Goal: Task Accomplishment & Management: Use online tool/utility

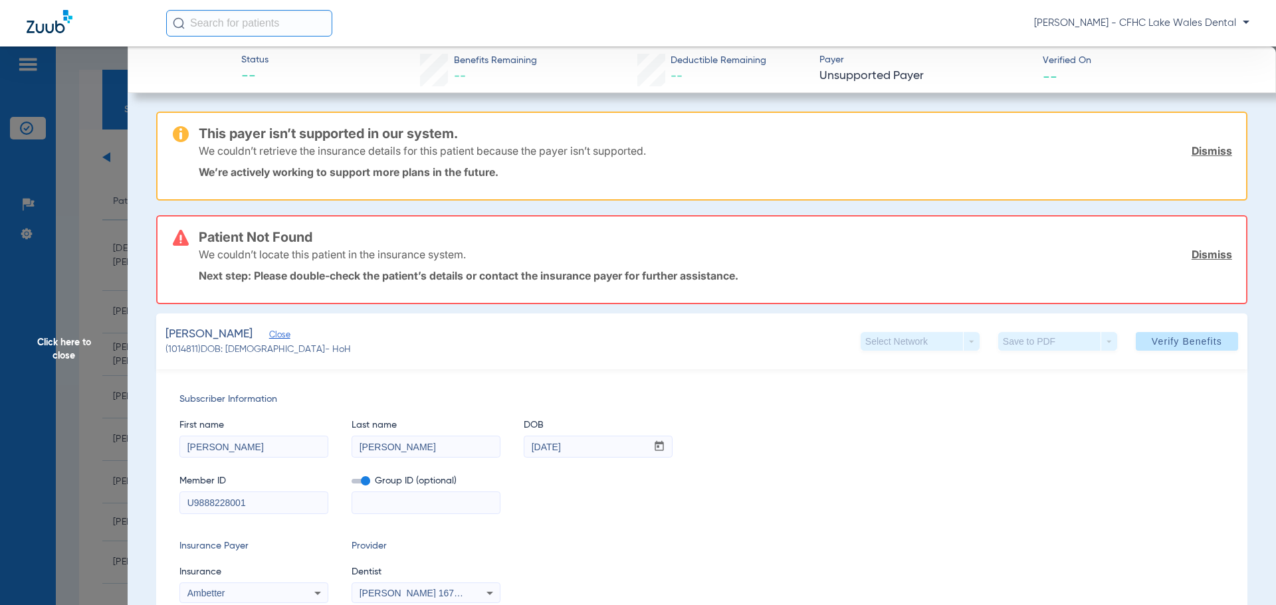
scroll to position [266, 0]
click at [112, 312] on span "Click here to close" at bounding box center [64, 349] width 128 height 605
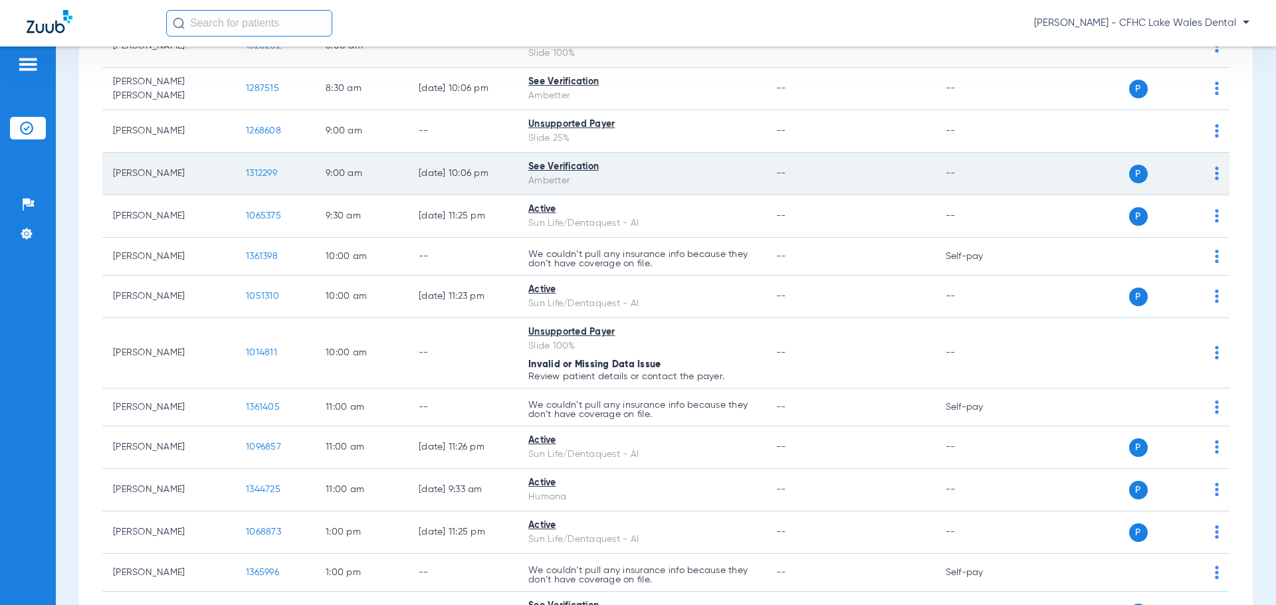
scroll to position [0, 0]
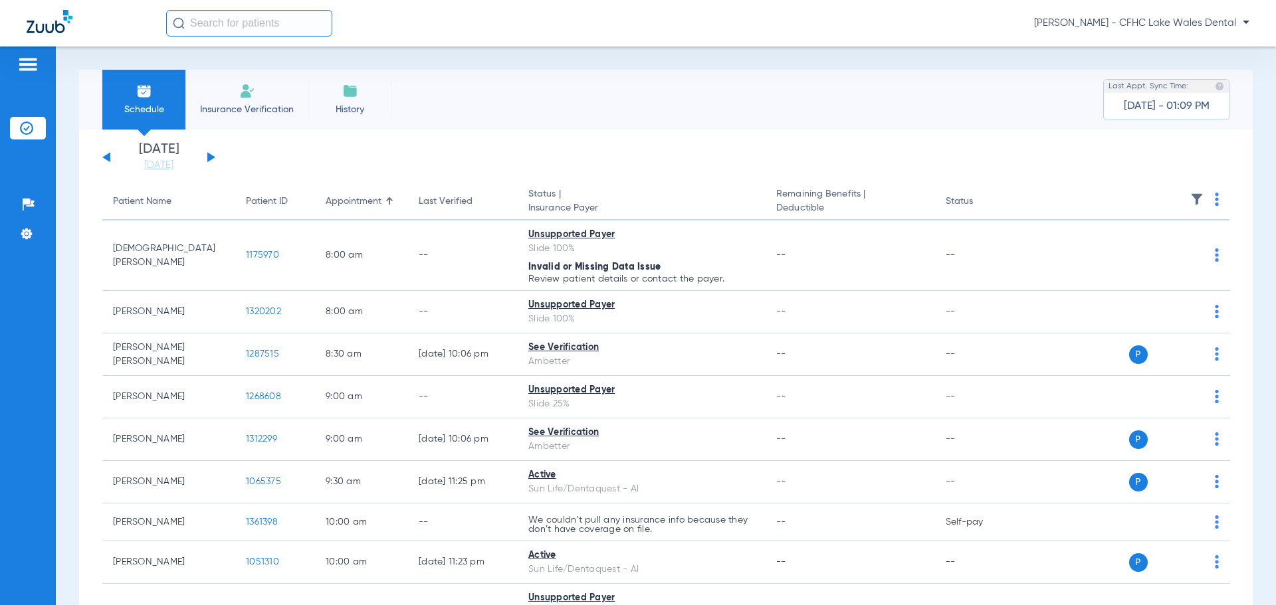
click at [106, 154] on div "[DATE] [DATE] [DATE] [DATE] [DATE] [DATE] [DATE] [DATE] [DATE] [DATE] [DATE] [D…" at bounding box center [158, 157] width 113 height 29
click at [108, 158] on button at bounding box center [106, 157] width 8 height 10
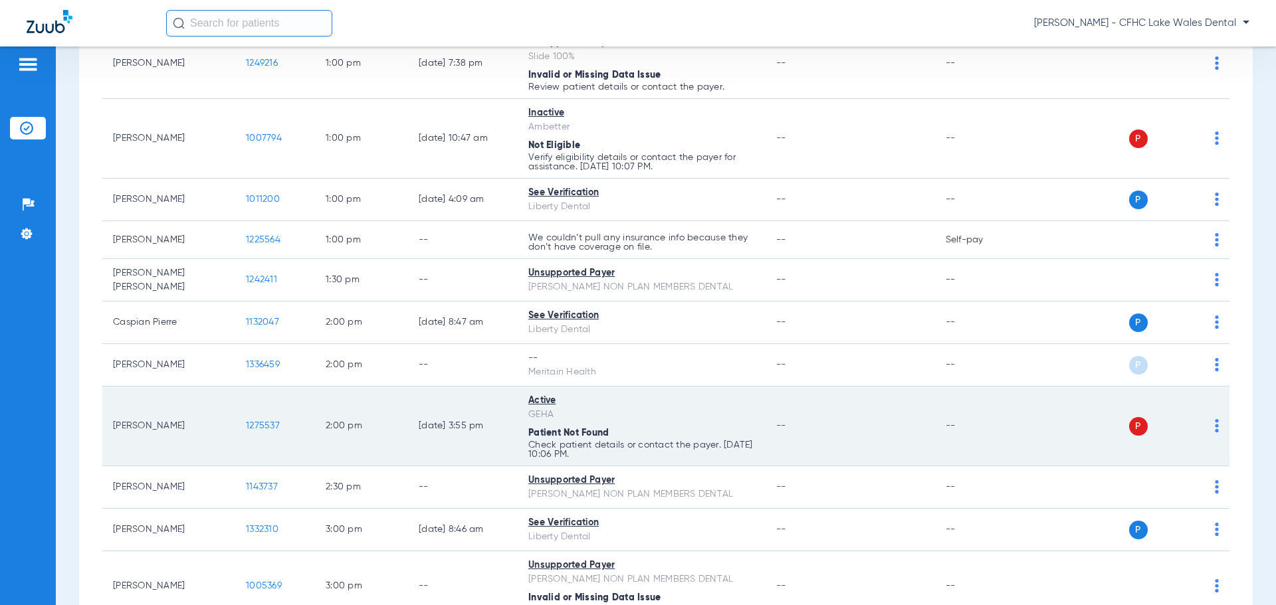
scroll to position [399, 0]
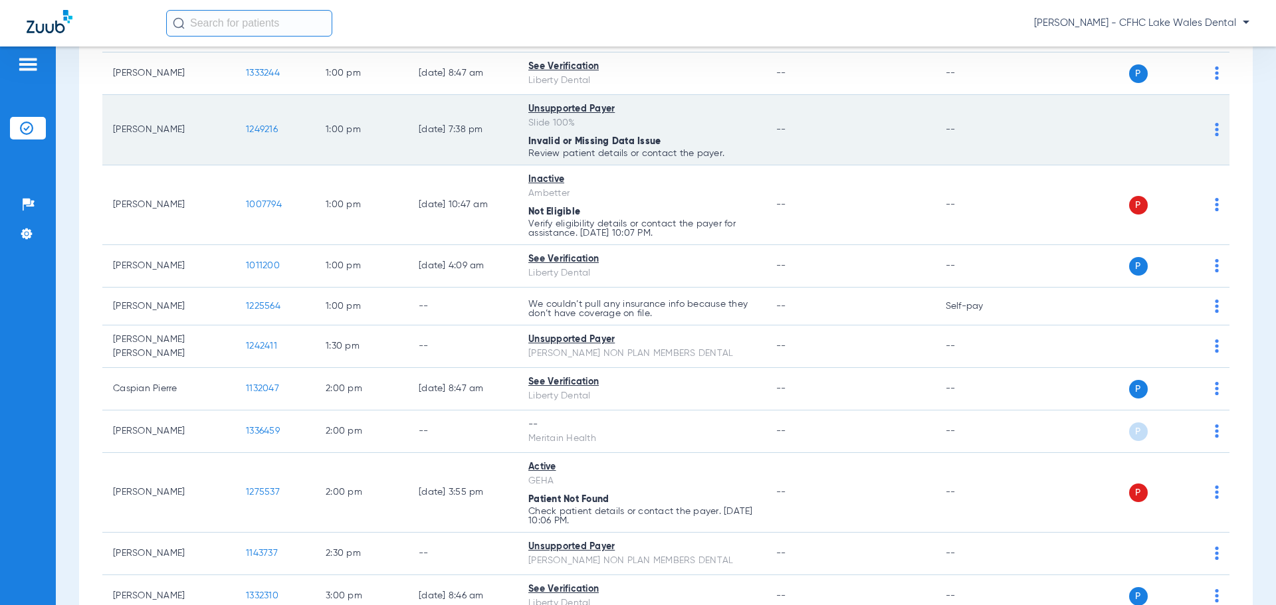
click at [253, 132] on span "1249216" at bounding box center [262, 129] width 32 height 9
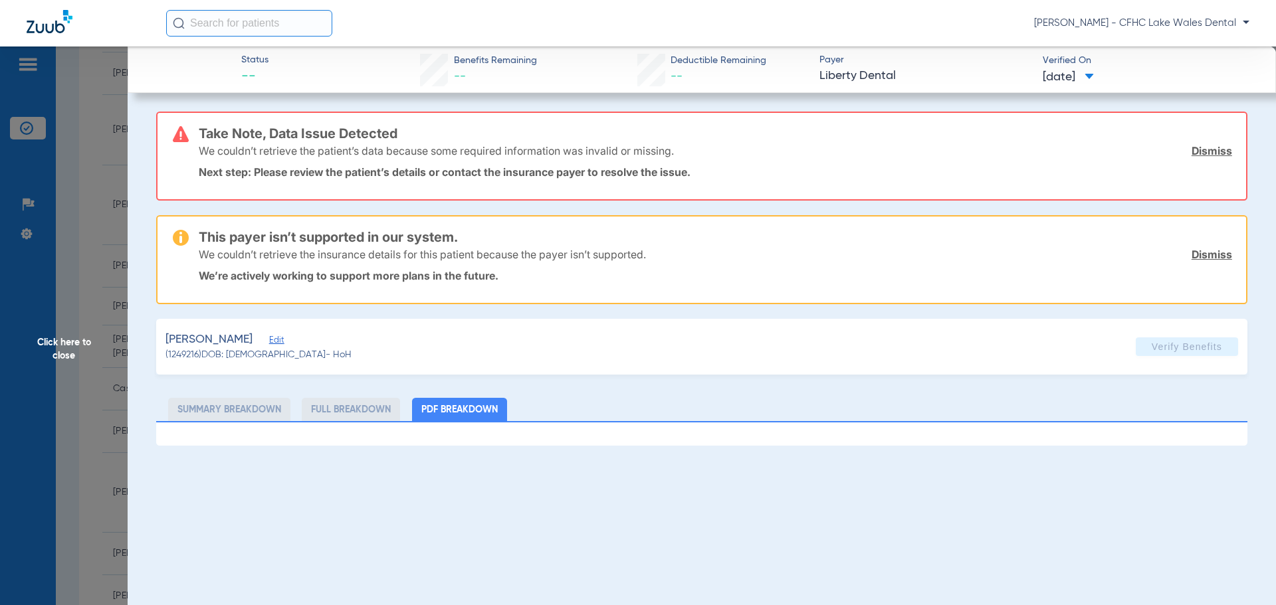
click at [1206, 158] on div "We couldn’t retrieve the patient’s data because some required information was i…" at bounding box center [716, 151] width 1034 height 35
click at [1206, 156] on link "Dismiss" at bounding box center [1212, 150] width 41 height 13
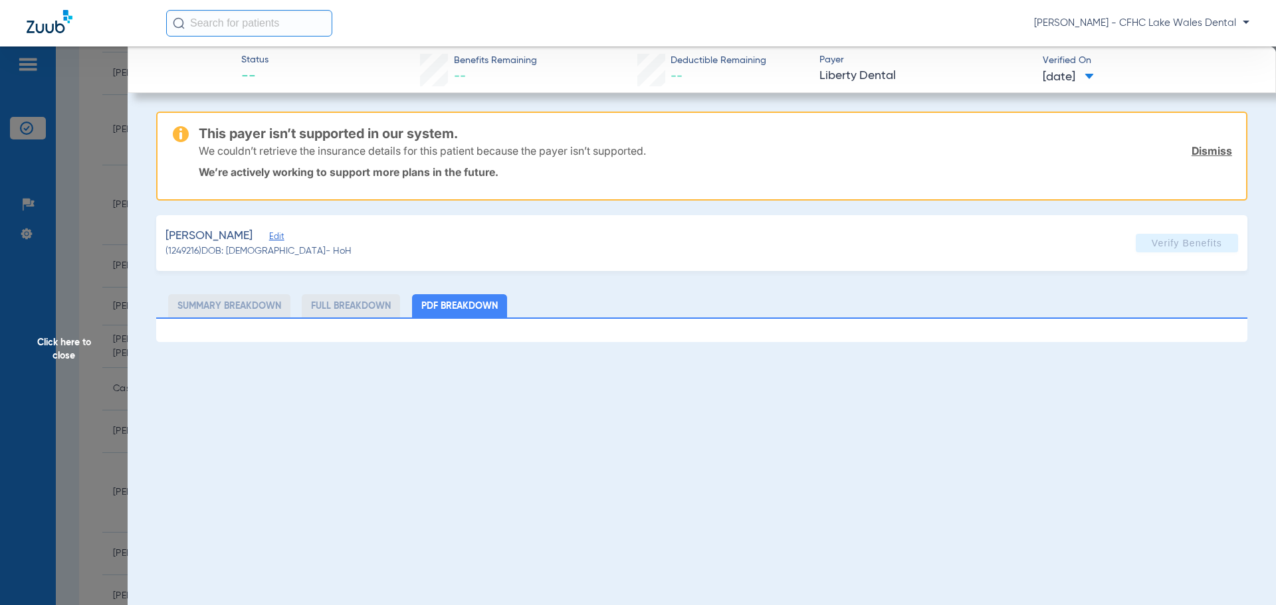
click at [1207, 151] on link "Dismiss" at bounding box center [1212, 150] width 41 height 13
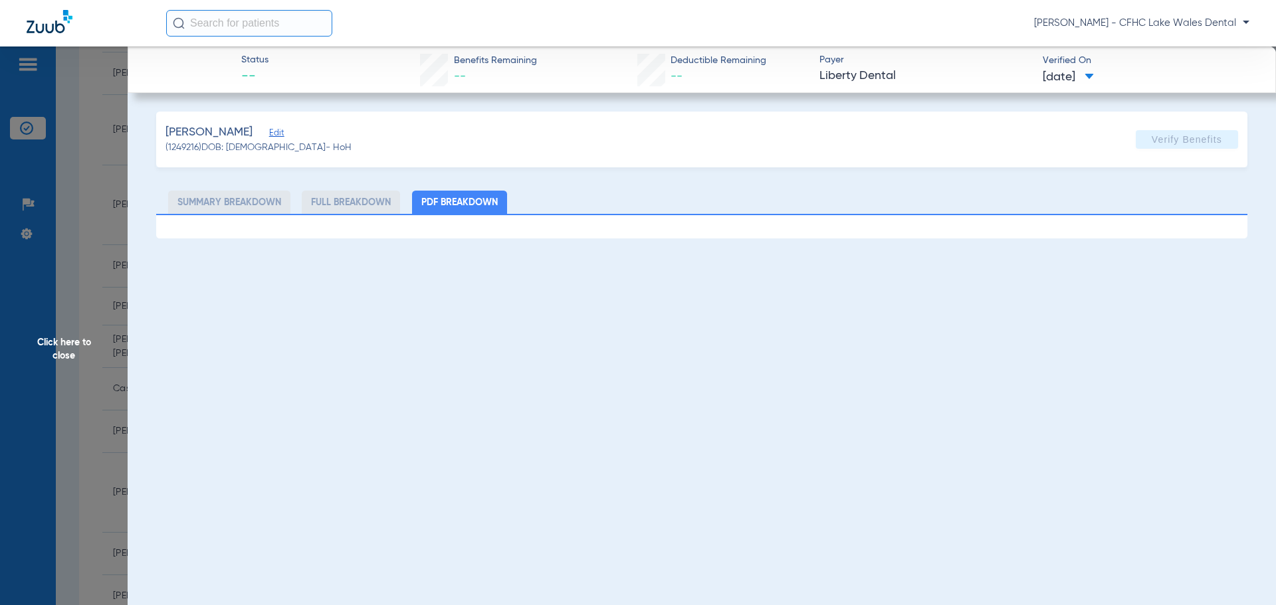
click at [281, 133] on span "Edit" at bounding box center [275, 134] width 12 height 13
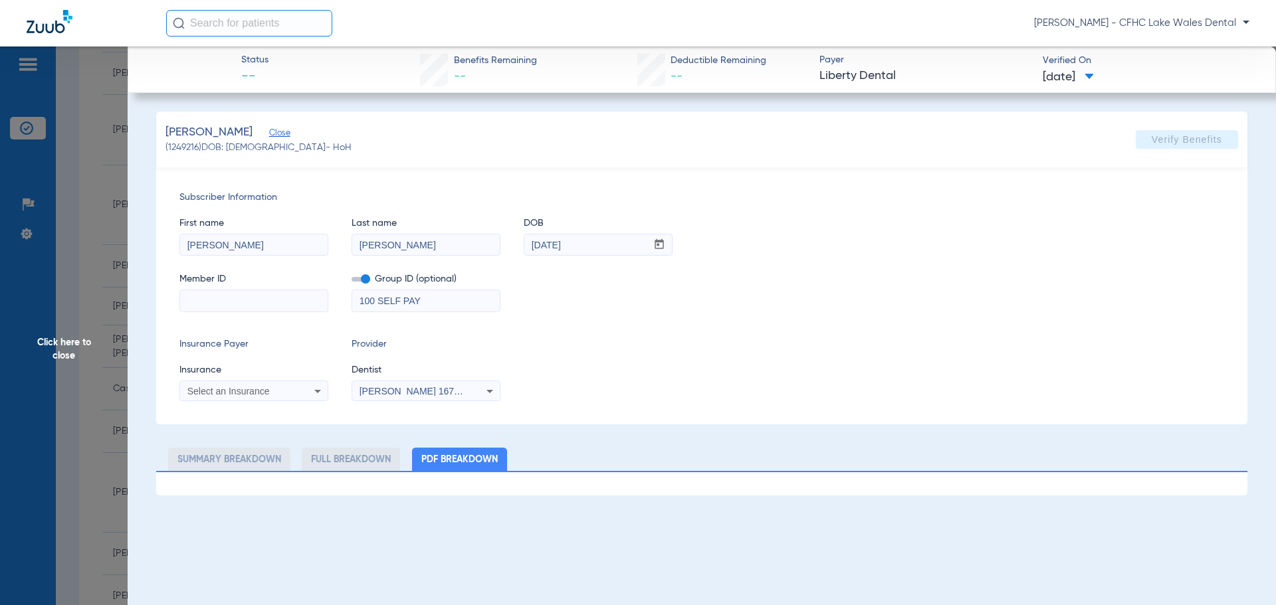
click at [241, 307] on input at bounding box center [254, 300] width 148 height 21
click at [207, 292] on input at bounding box center [254, 300] width 148 height 21
type input "08042829338"
click at [231, 389] on span "Select an Insurance" at bounding box center [228, 391] width 82 height 11
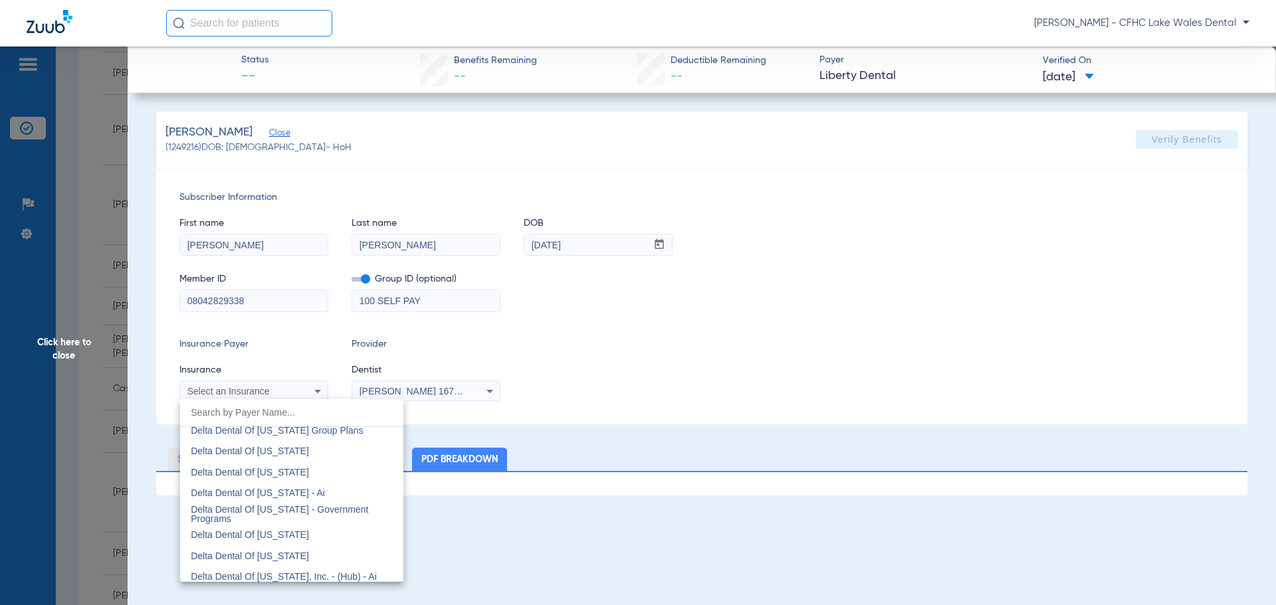
scroll to position [2725, 0]
click at [349, 496] on mat-option "Delta Dental Of [US_STATE] Group Plans" at bounding box center [291, 497] width 223 height 21
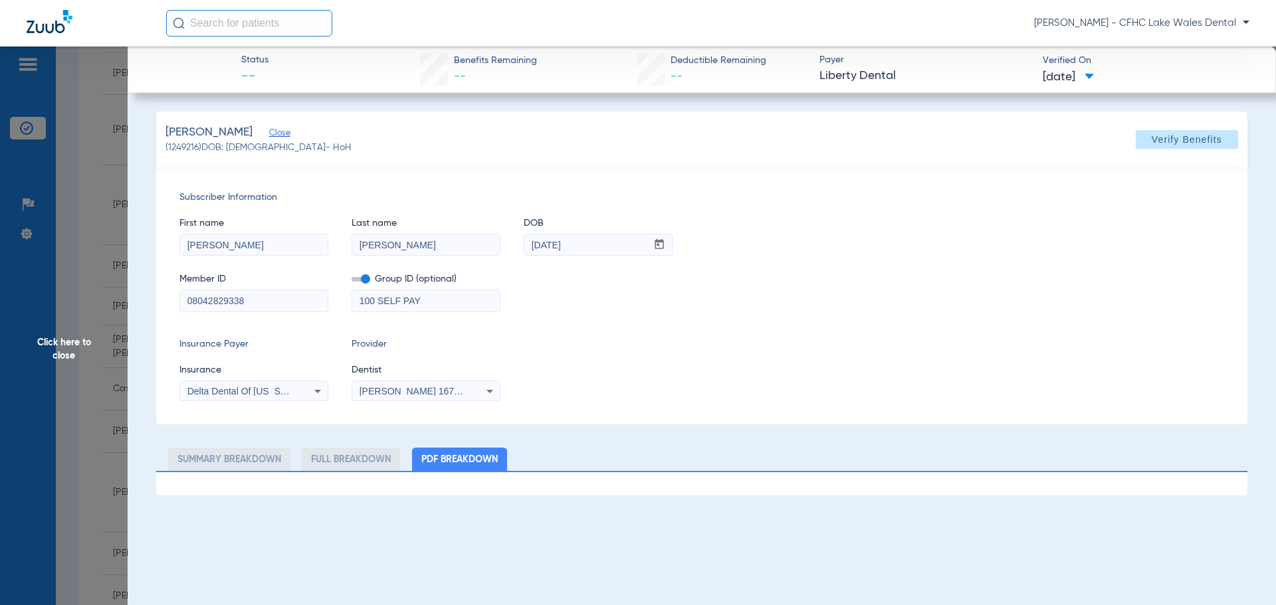
click at [296, 393] on div "Delta Dental Of [US_STATE] Group Plans" at bounding box center [254, 391] width 148 height 16
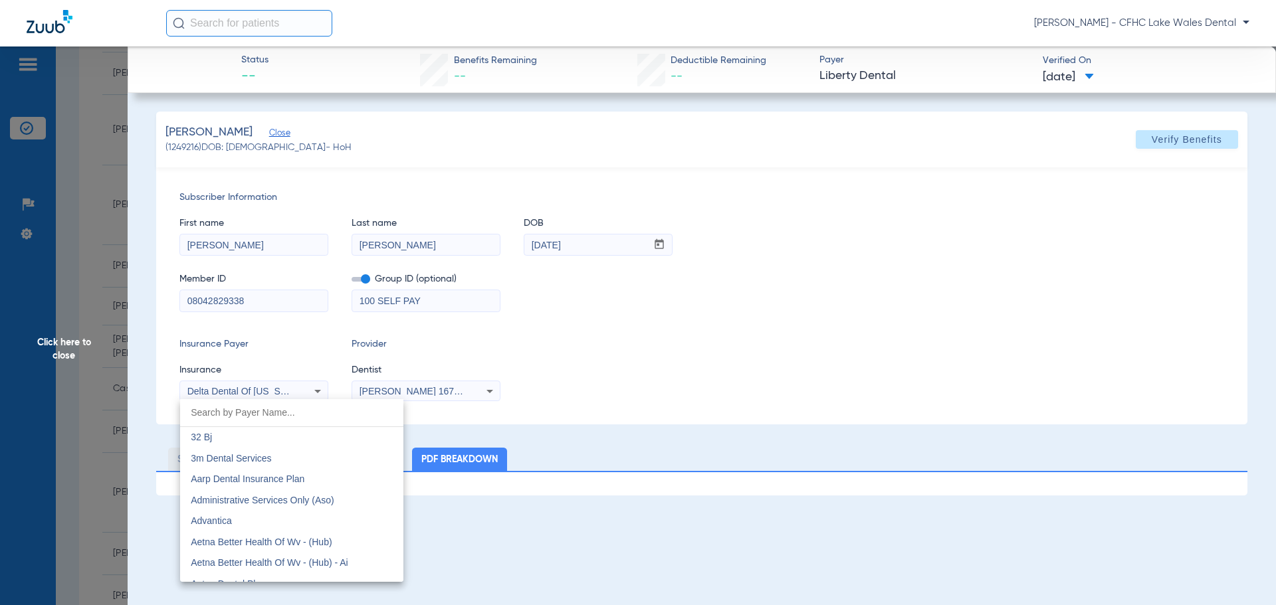
scroll to position [2651, 0]
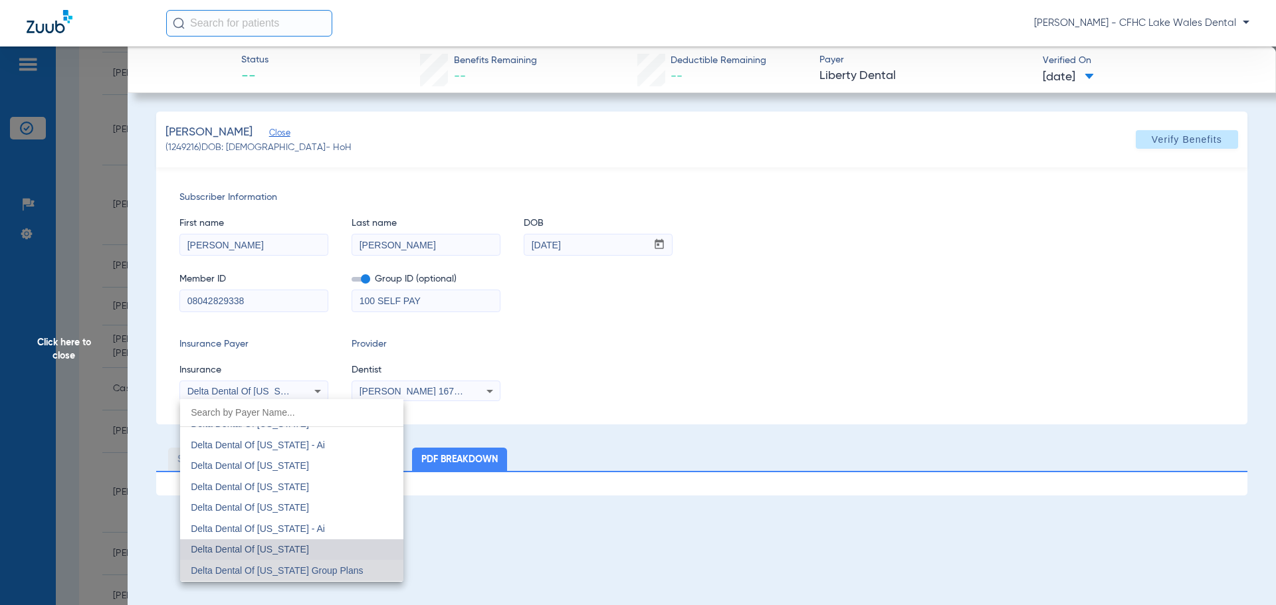
click at [303, 542] on mat-option "Delta Dental Of [US_STATE]" at bounding box center [291, 550] width 223 height 21
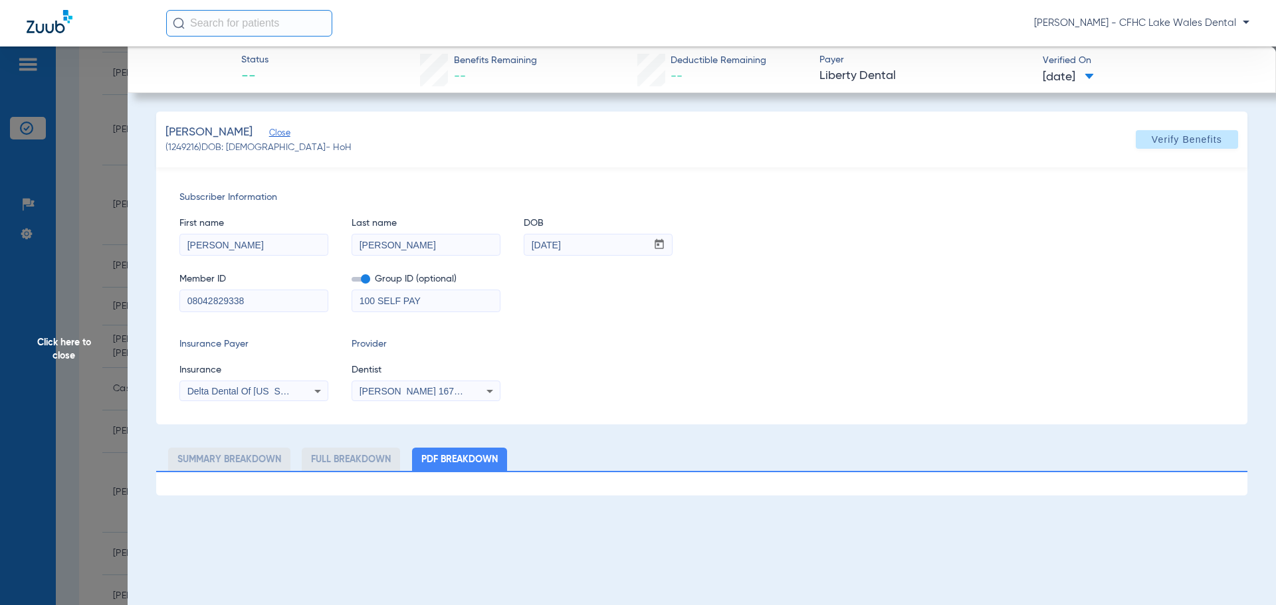
drag, startPoint x: 429, startPoint y: 300, endPoint x: 259, endPoint y: 307, distance: 170.3
click at [259, 307] on div "Member ID 08042829338 Group ID (optional) 100 SELF PAY" at bounding box center [701, 286] width 1045 height 51
click at [229, 302] on input "08042829338" at bounding box center [254, 300] width 148 height 21
click at [1150, 145] on span at bounding box center [1187, 140] width 102 height 32
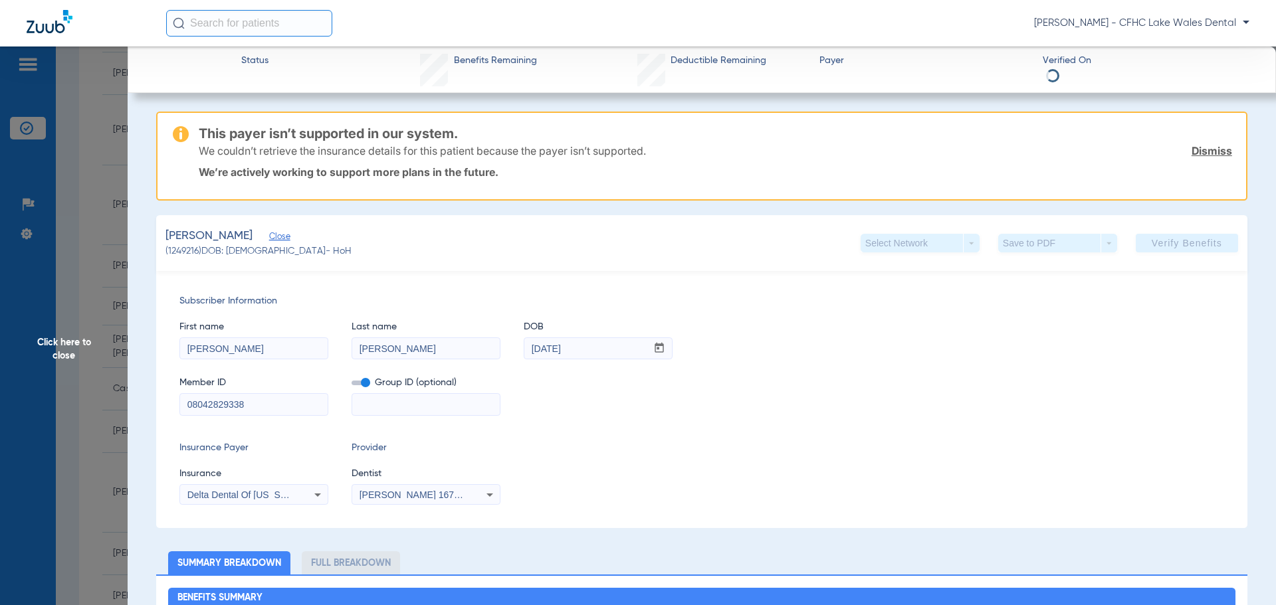
click at [1201, 153] on link "Dismiss" at bounding box center [1212, 150] width 41 height 13
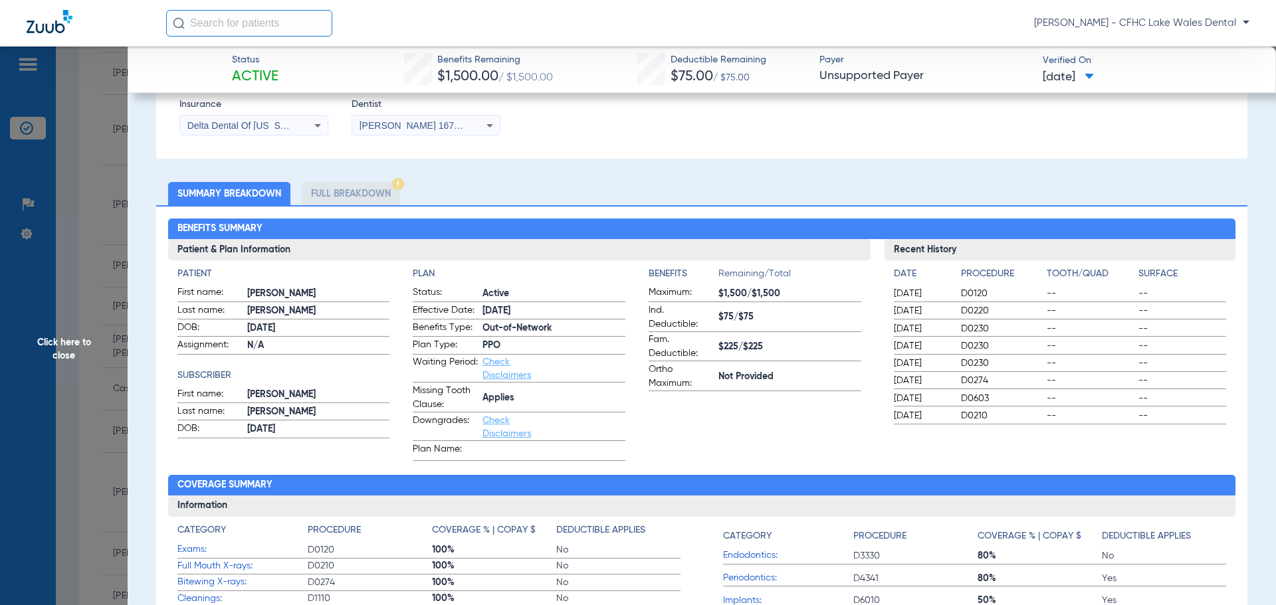
scroll to position [0, 0]
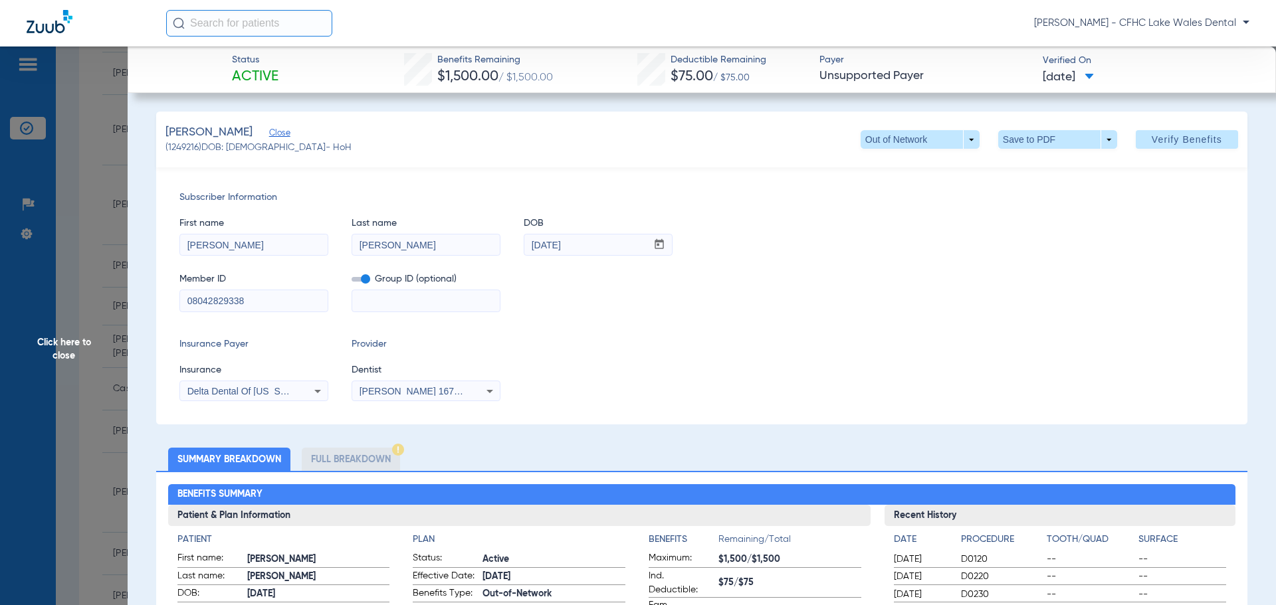
click at [209, 302] on input "08042829338" at bounding box center [254, 300] width 148 height 21
click at [1101, 145] on span at bounding box center [1057, 139] width 119 height 19
click at [1026, 164] on span "Save to PDF" at bounding box center [1052, 166] width 53 height 9
